Goal: Task Accomplishment & Management: Complete application form

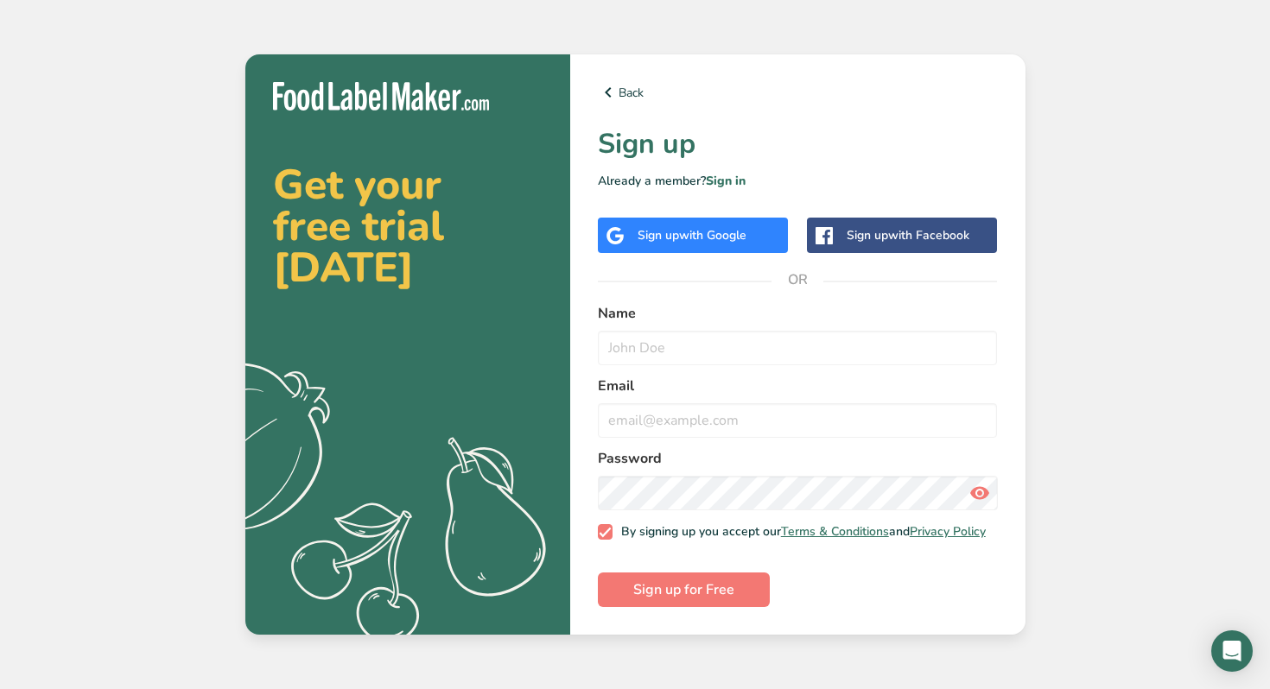
click at [725, 233] on span "with Google" at bounding box center [712, 235] width 67 height 16
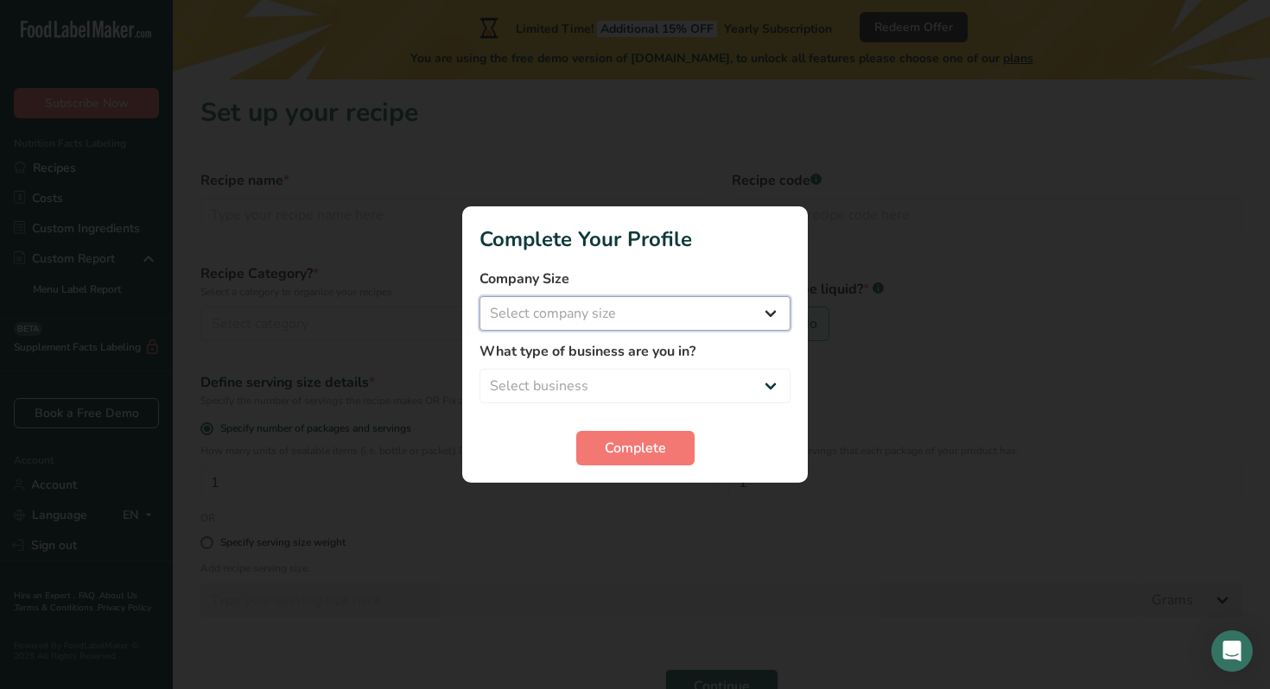
click at [631, 304] on select "Select company size Fewer than 10 Employees 10 to 50 Employees 51 to 500 Employ…" at bounding box center [634, 313] width 311 height 35
select select "2"
click at [632, 388] on select "Select business Packaged Food Manufacturer Restaurant & Cafe Bakery Meal Plans …" at bounding box center [634, 386] width 311 height 35
select select "1"
click at [624, 447] on span "Complete" at bounding box center [635, 448] width 61 height 21
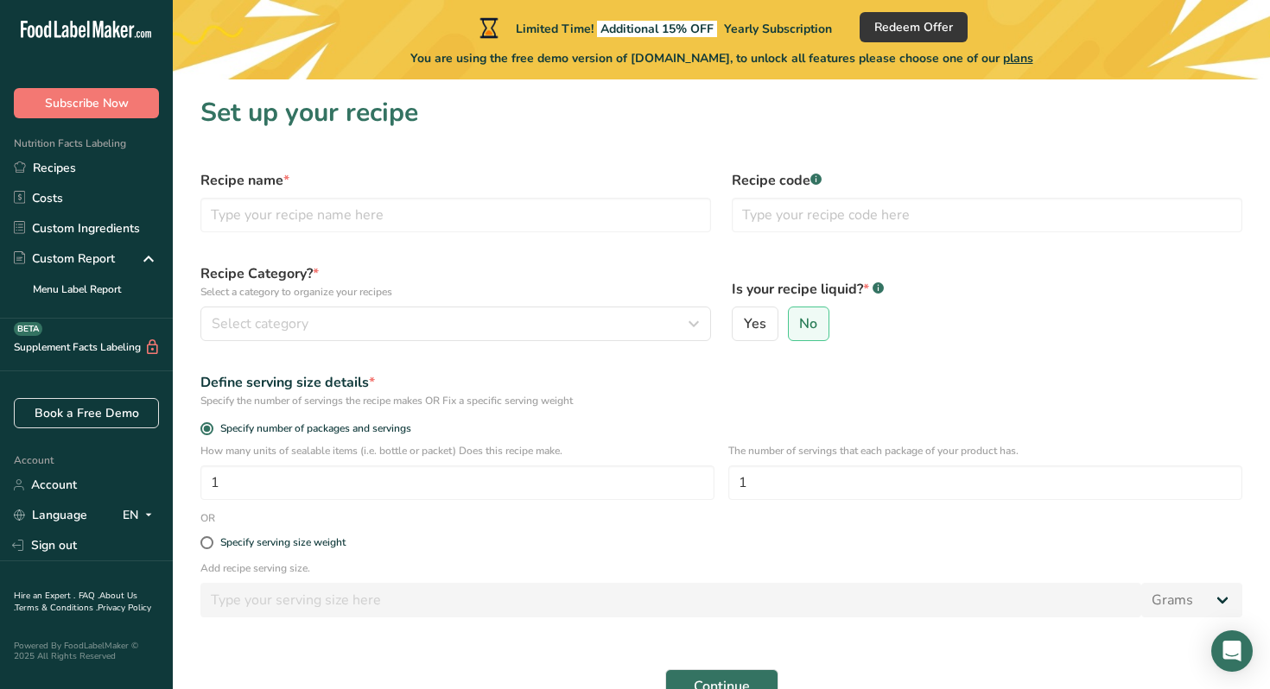
click at [396, 301] on div "Recipe Category? * Select a category to organize your recipes Select category S…" at bounding box center [455, 302] width 531 height 98
click at [396, 321] on div "Select category" at bounding box center [451, 324] width 478 height 21
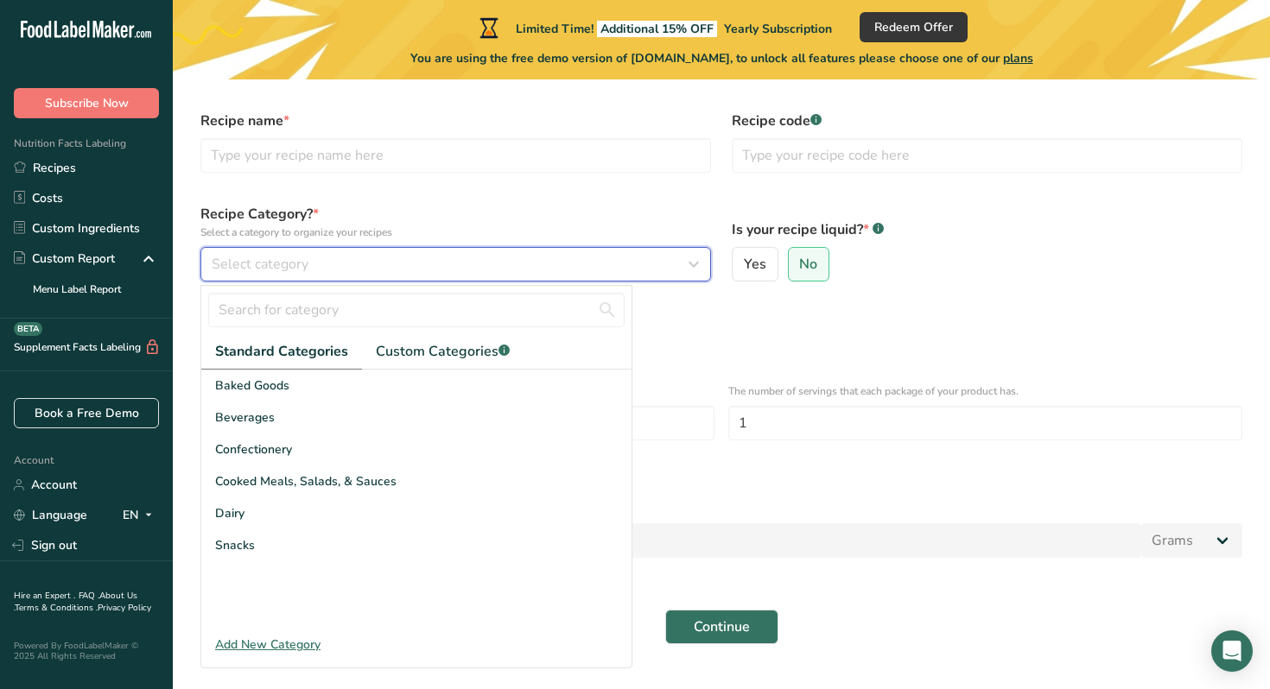
scroll to position [98, 0]
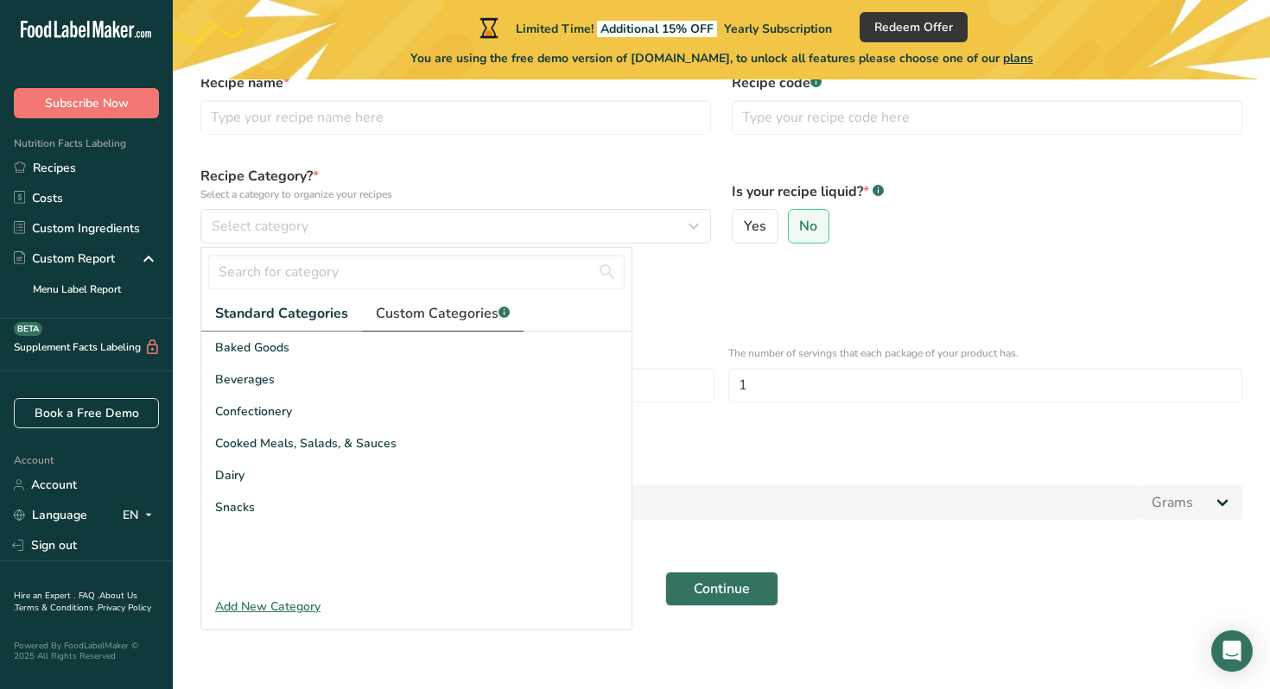
click at [405, 319] on span "Custom Categories .a-a{fill:#347362;}.b-a{fill:#fff;}" at bounding box center [443, 313] width 134 height 21
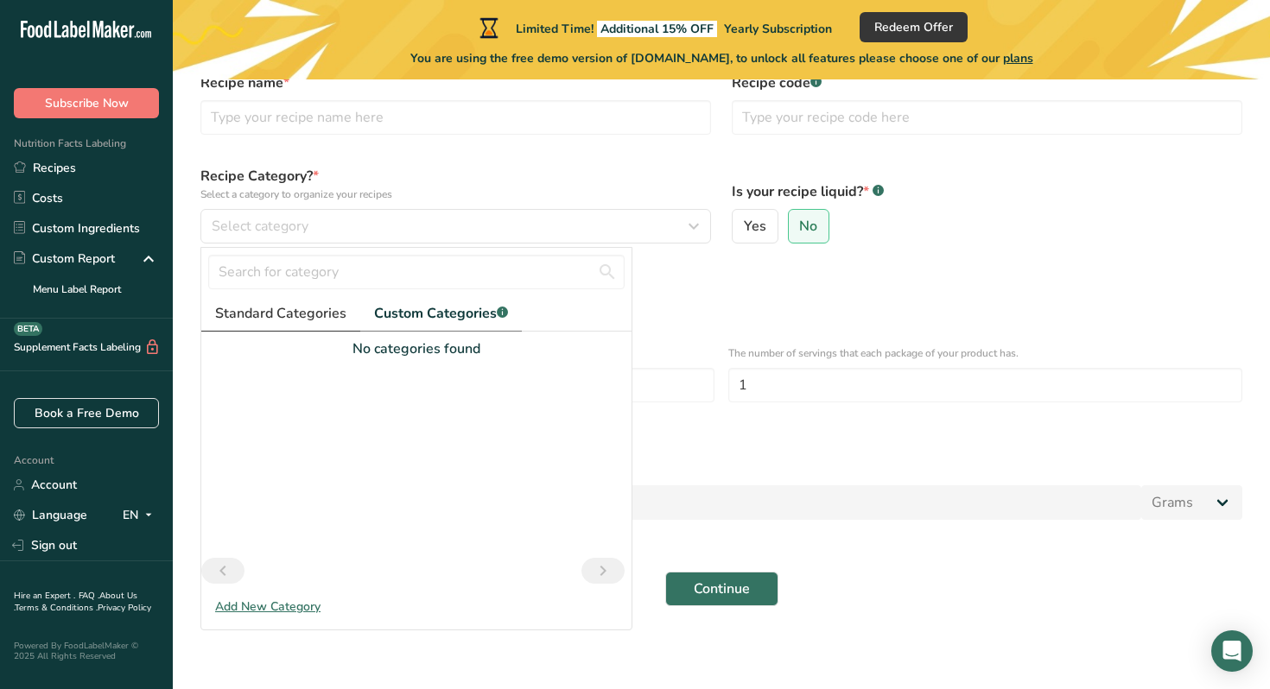
click at [292, 312] on span "Standard Categories" at bounding box center [280, 313] width 131 height 21
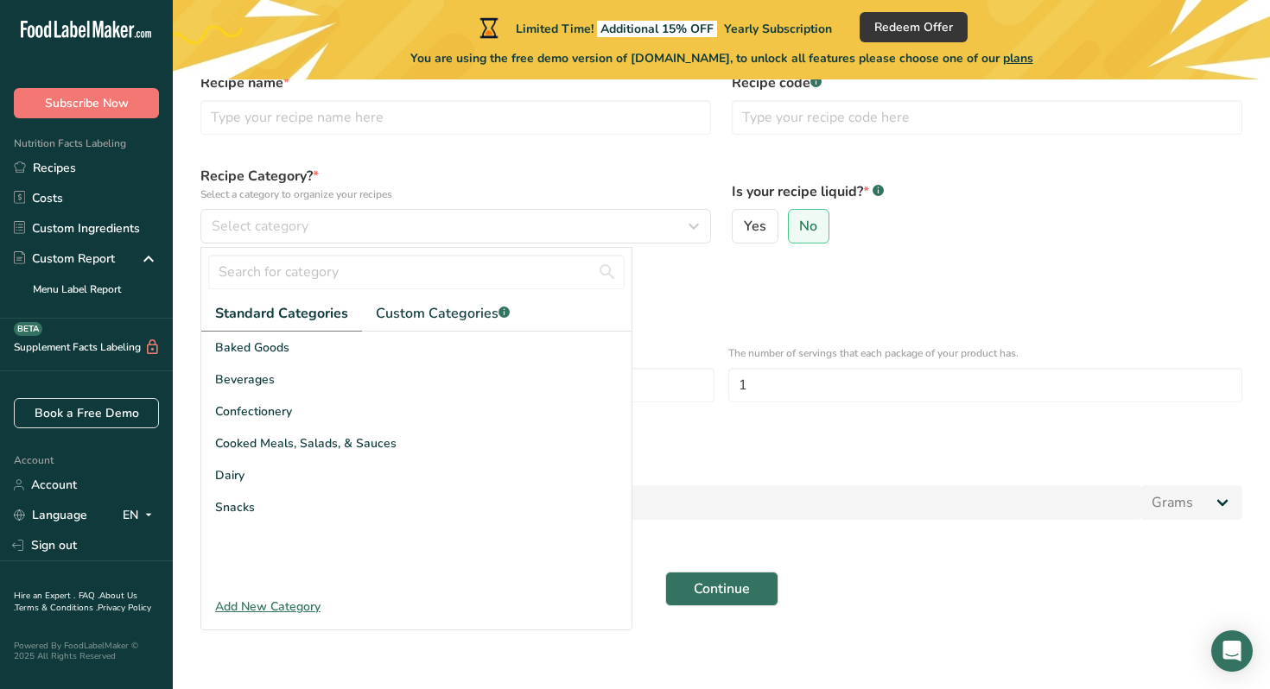
click at [290, 605] on div "Add New Category" at bounding box center [416, 607] width 430 height 18
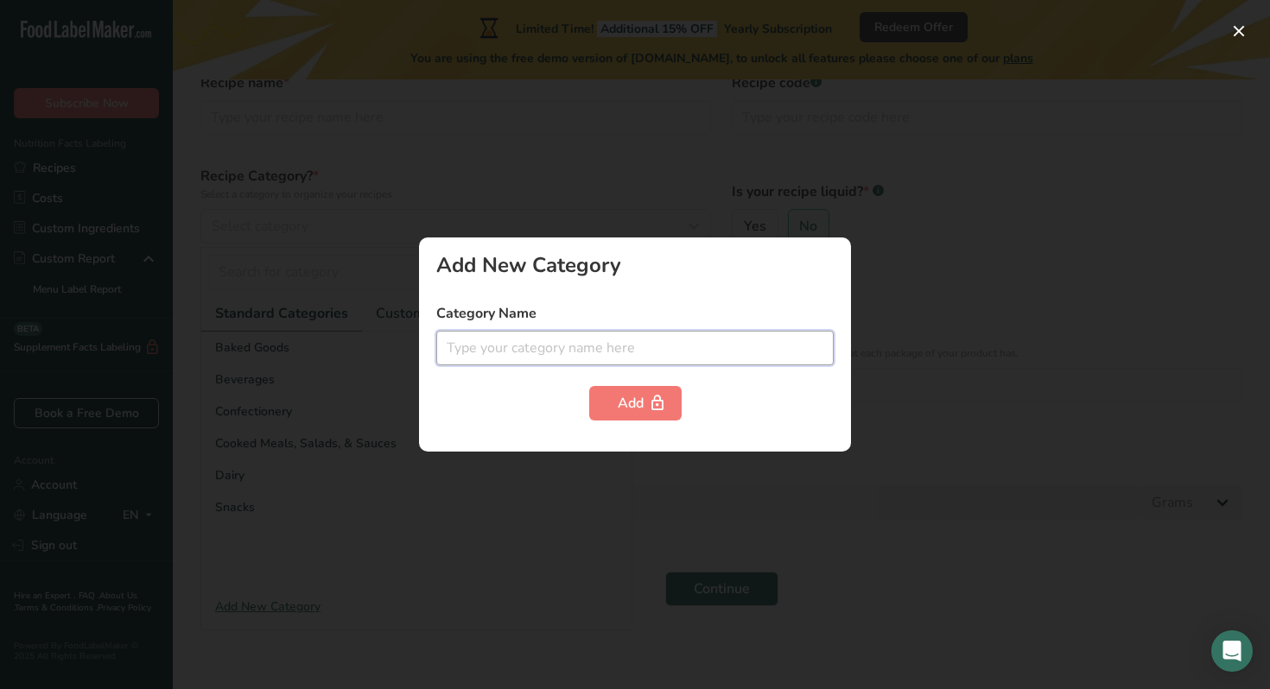
click at [544, 346] on input "text" at bounding box center [634, 348] width 397 height 35
type input "dried foods"
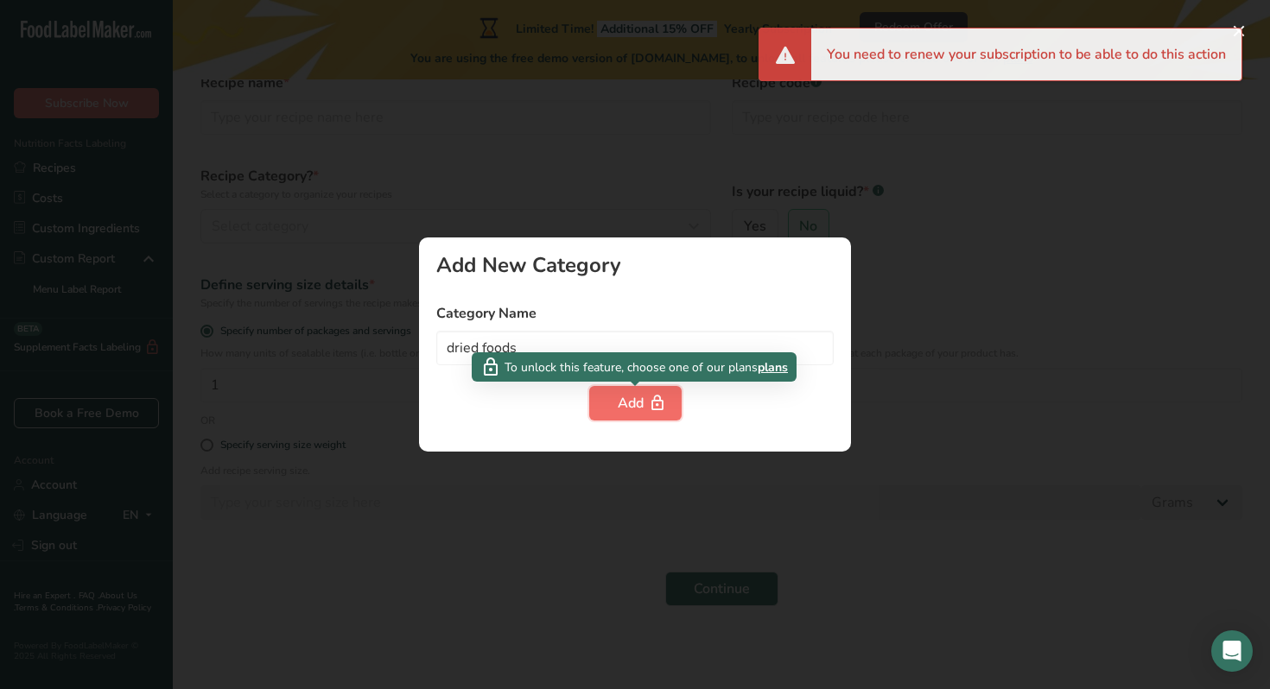
click at [632, 397] on div "Add" at bounding box center [635, 403] width 35 height 21
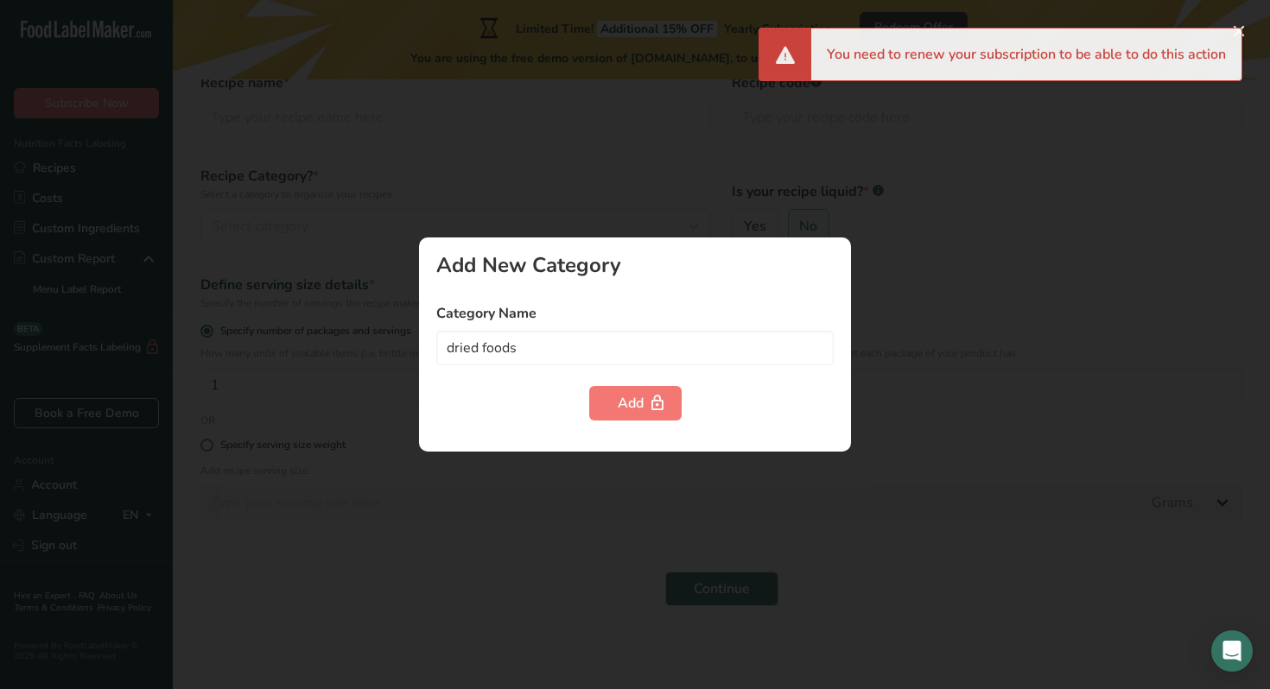
click at [567, 212] on div at bounding box center [635, 344] width 1270 height 689
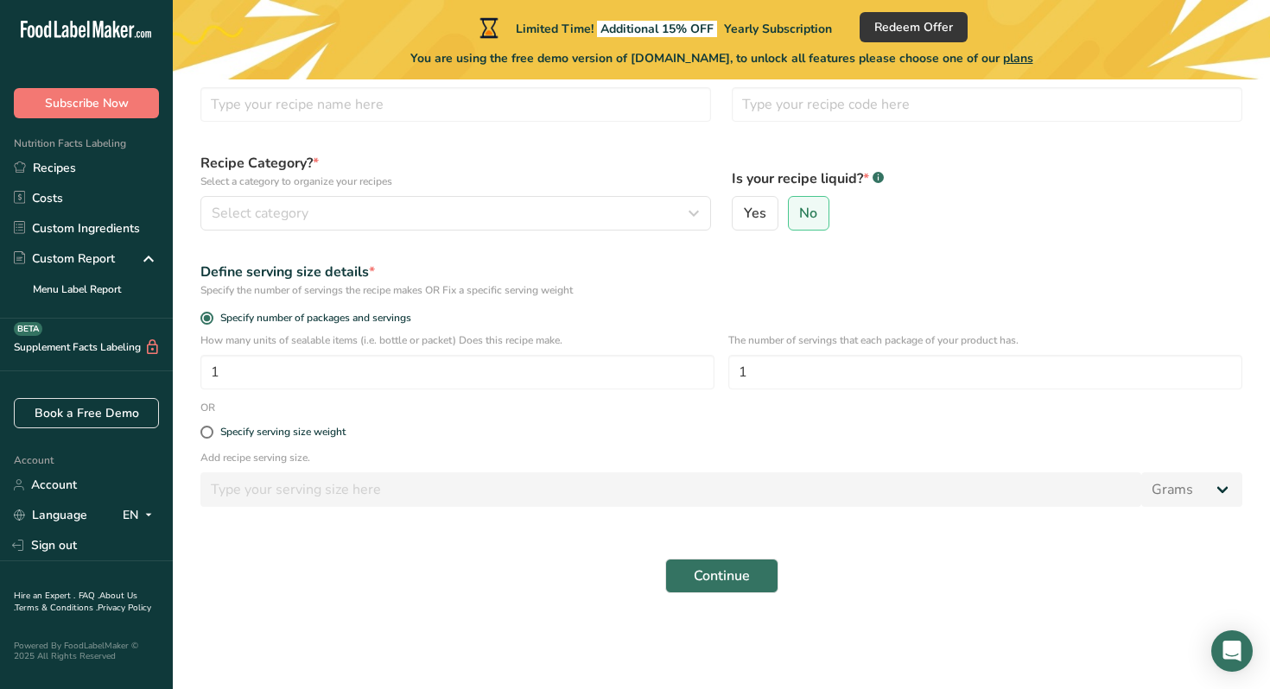
scroll to position [112, 0]
